Goal: Task Accomplishment & Management: Manage account settings

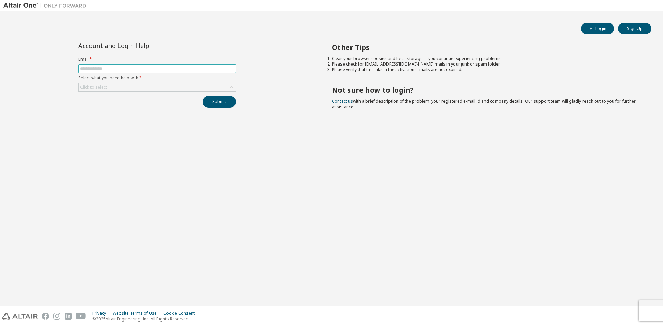
click at [207, 69] on input "text" at bounding box center [157, 69] width 154 height 6
type input "*"
type input "**********"
click at [186, 88] on div "Click to select" at bounding box center [157, 87] width 157 height 8
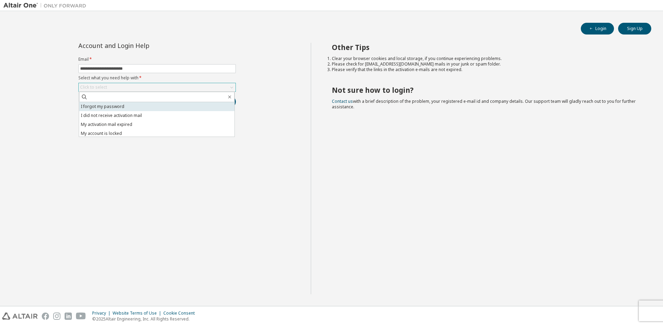
click at [131, 107] on li "I forgot my password" at bounding box center [156, 106] width 155 height 9
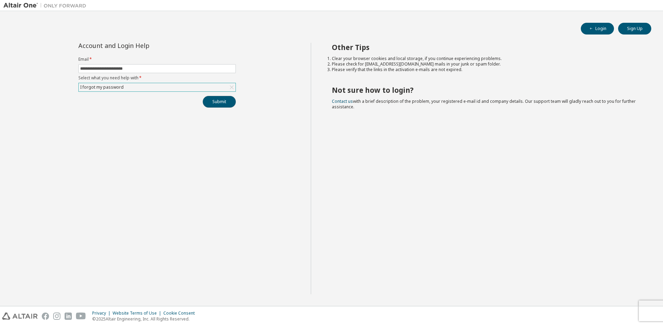
click at [219, 102] on button "Submit" at bounding box center [219, 102] width 33 height 12
click at [231, 101] on button "Submit" at bounding box center [219, 102] width 33 height 12
click at [173, 70] on input "text" at bounding box center [157, 69] width 154 height 6
